Goal: Find contact information: Find contact information

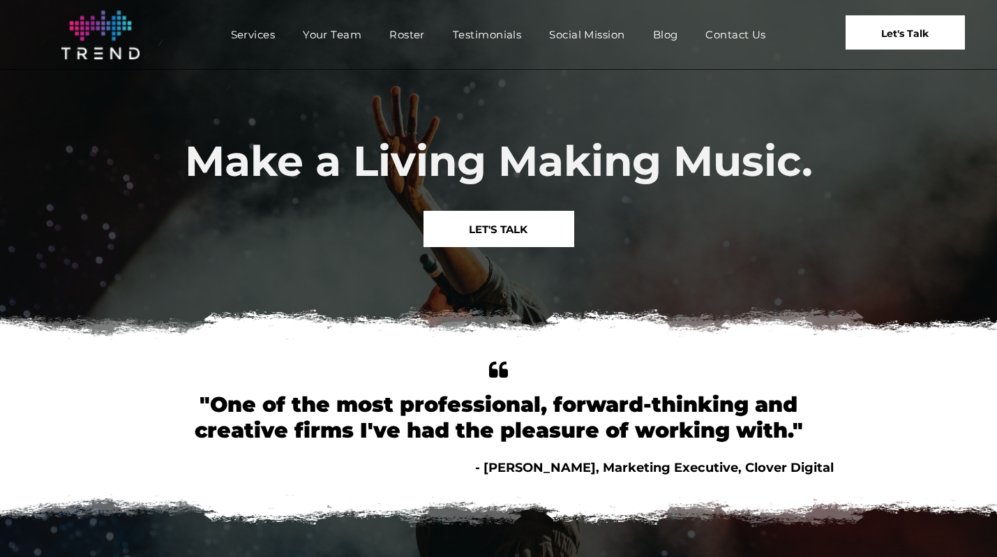
click at [922, 24] on span "Let's Talk" at bounding box center [904, 33] width 47 height 35
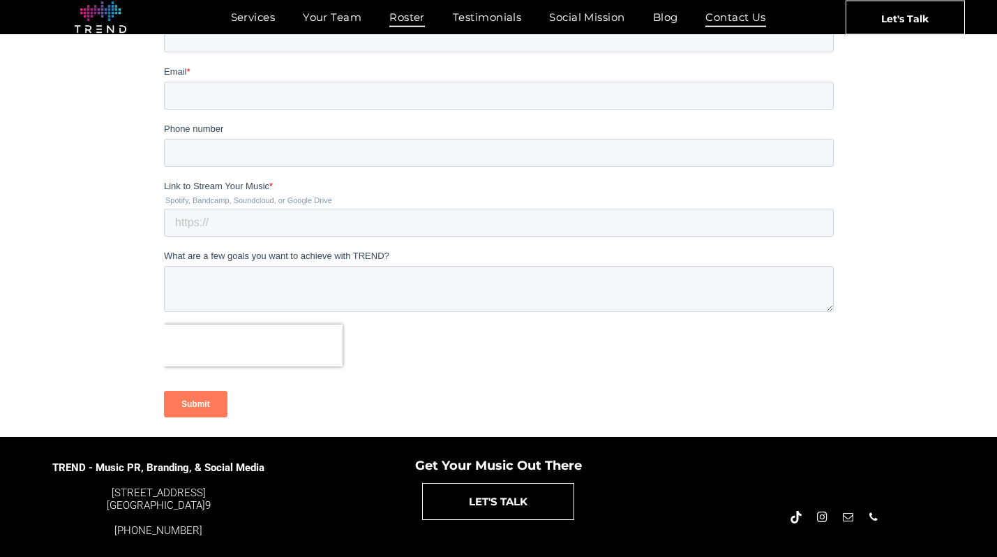
scroll to position [270, 0]
